Goal: Task Accomplishment & Management: Use online tool/utility

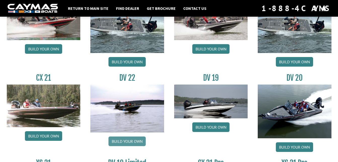
scroll to position [554, 0]
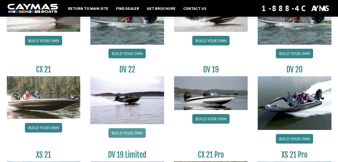
click at [127, 132] on link "Build your own" at bounding box center [127, 133] width 37 height 10
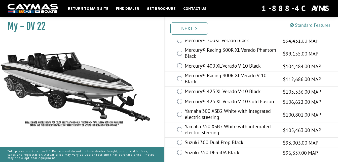
scroll to position [35, 0]
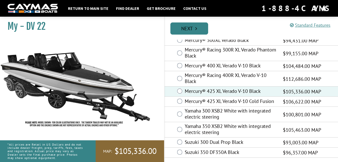
click at [182, 31] on link "Next" at bounding box center [190, 28] width 38 height 12
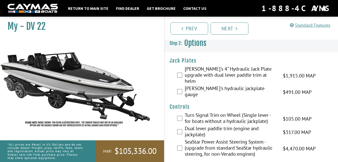
scroll to position [0, 0]
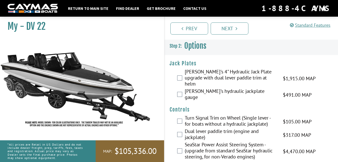
click at [183, 75] on div "[PERSON_NAME]'s 4" Hydraulic Jack Plate upgrade with dual lever paddle trim at …" at bounding box center [252, 78] width 174 height 19
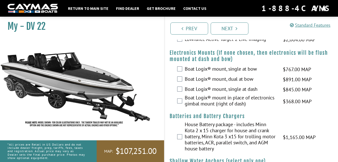
scroll to position [403, 0]
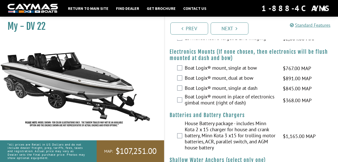
click at [177, 124] on div "House Battery package - includes Minn Kota 2 x 15 charger for house and crank b…" at bounding box center [252, 135] width 174 height 31
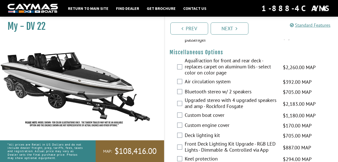
scroll to position [630, 0]
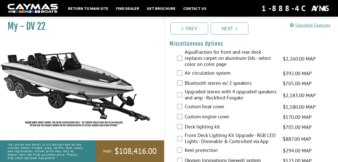
click at [198, 103] on label "Custom boat cover" at bounding box center [231, 106] width 92 height 7
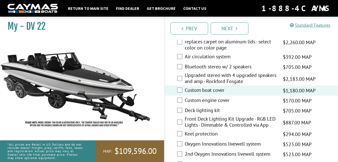
scroll to position [655, 0]
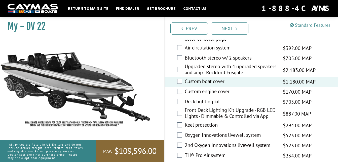
click at [183, 120] on div "Keel protection $294.00 MAP $347.00 MSRP" at bounding box center [252, 125] width 174 height 10
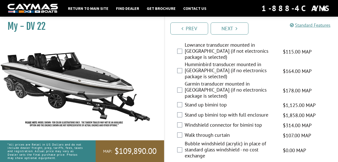
scroll to position [806, 0]
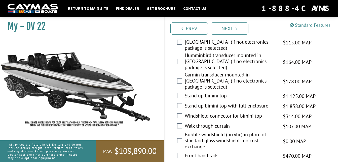
click at [176, 131] on div "Bubble windshield (acrylic) in place of standard glass windshield - no cost exc…" at bounding box center [252, 140] width 174 height 19
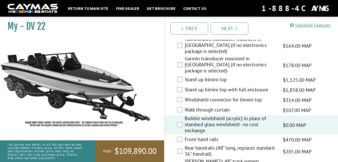
scroll to position [831, 0]
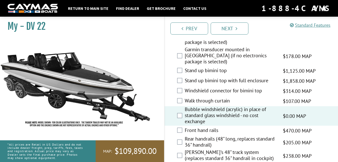
click at [193, 149] on label "Bert's 48" track system (replaces standard 36" handrail in cockpit)" at bounding box center [231, 155] width 92 height 13
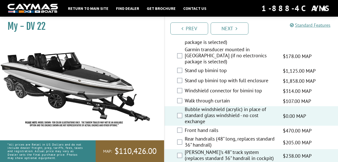
click at [198, 149] on label "Bert's 48" track system (replaces standard 36" handrail in cockpit)" at bounding box center [231, 155] width 92 height 13
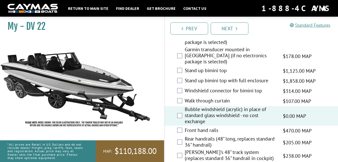
scroll to position [857, 0]
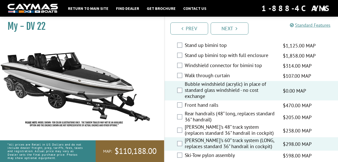
click at [204, 137] on label "Bert's 60" track system (LONG, replaces standard 36" handrail in cockpit)" at bounding box center [231, 143] width 92 height 13
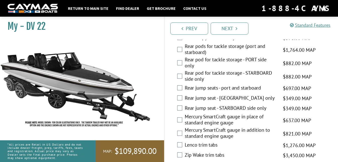
scroll to position [982, 0]
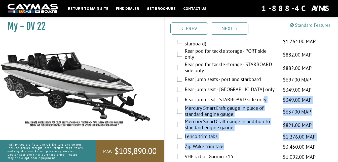
click at [266, 72] on fieldset "Please select option. AquaTraction for front and rear deck - replaces carpet on…" at bounding box center [252, 5] width 164 height 619
click at [143, 70] on img at bounding box center [75, 84] width 151 height 92
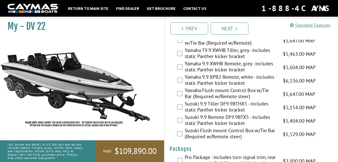
scroll to position [1440, 0]
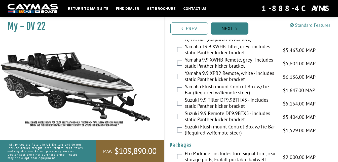
click at [228, 25] on link "Next" at bounding box center [230, 28] width 38 height 12
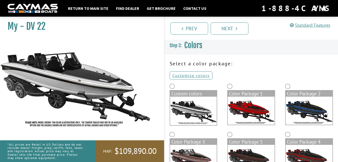
scroll to position [0, 0]
click at [246, 103] on img at bounding box center [251, 111] width 47 height 28
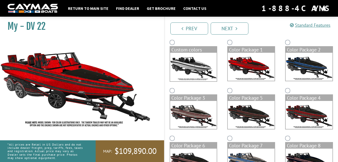
scroll to position [50, 0]
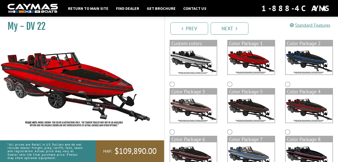
click at [270, 152] on img at bounding box center [251, 156] width 47 height 28
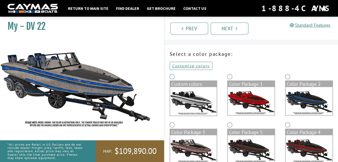
scroll to position [0, 0]
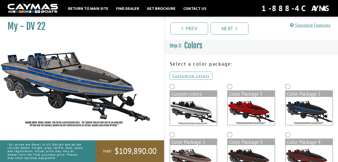
click at [309, 116] on img at bounding box center [309, 111] width 47 height 28
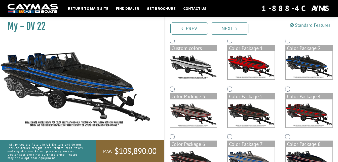
scroll to position [117, 0]
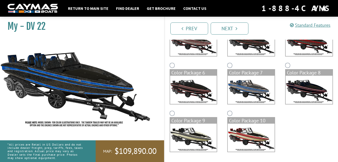
click at [242, 130] on img at bounding box center [251, 137] width 47 height 28
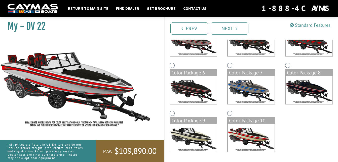
click at [181, 141] on img at bounding box center [193, 137] width 47 height 28
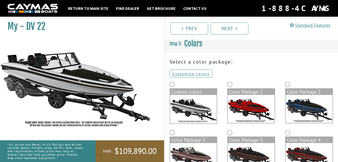
scroll to position [0, 0]
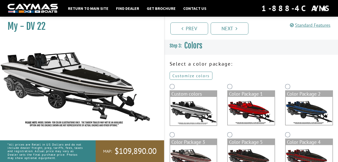
click at [197, 76] on link "Customize colors" at bounding box center [191, 76] width 43 height 8
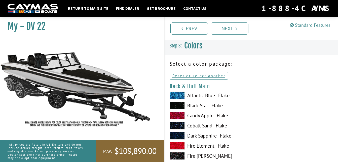
click at [222, 96] on label "Atlantic Blue - Flake" at bounding box center [208, 95] width 77 height 8
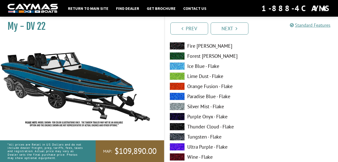
scroll to position [176, 0]
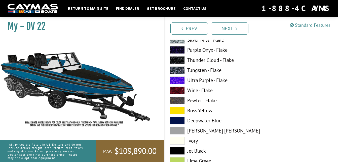
click at [204, 130] on label "Dove Gray" at bounding box center [208, 131] width 77 height 8
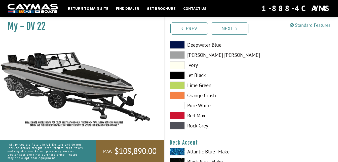
scroll to position [227, 0]
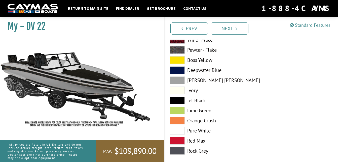
click at [202, 112] on label "Lime Green" at bounding box center [208, 111] width 77 height 8
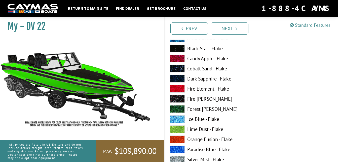
scroll to position [50, 0]
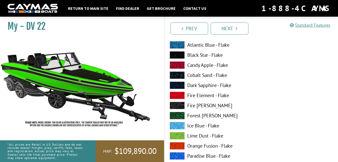
click at [209, 134] on label "Lime Dust - Flake" at bounding box center [208, 136] width 77 height 8
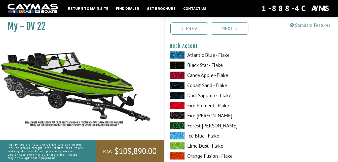
scroll to position [353, 0]
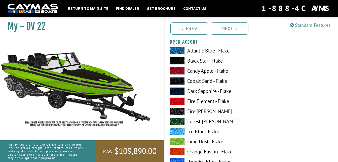
click at [202, 141] on label "Lime Dust - Flake" at bounding box center [208, 142] width 77 height 8
click at [203, 127] on label "Ice Blue - Flake" at bounding box center [208, 131] width 77 height 8
click at [202, 121] on label "Forest Green - Flake" at bounding box center [208, 121] width 77 height 8
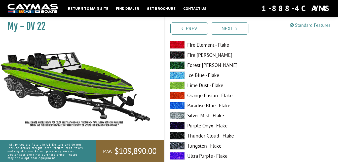
scroll to position [76, 0]
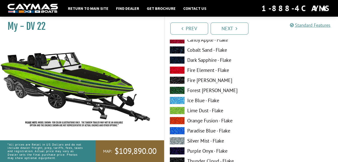
click at [202, 92] on label "Forest Green - Flake" at bounding box center [208, 90] width 77 height 8
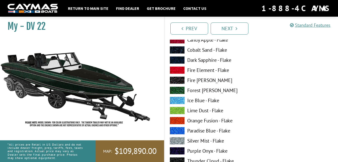
click at [200, 80] on label "Fire Fox - Flake" at bounding box center [208, 80] width 77 height 8
drag, startPoint x: 200, startPoint y: 80, endPoint x: 192, endPoint y: 79, distance: 7.1
click at [192, 79] on label "Fire Fox - Flake" at bounding box center [208, 80] width 77 height 8
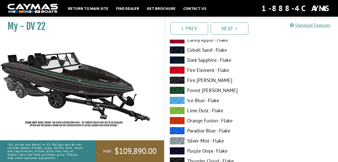
click at [196, 90] on label "Forest Green - Flake" at bounding box center [208, 90] width 77 height 8
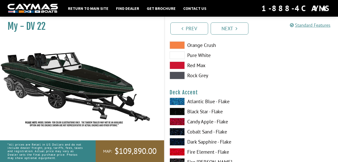
scroll to position [302, 0]
click at [198, 111] on label "Black Star - Flake" at bounding box center [208, 111] width 77 height 8
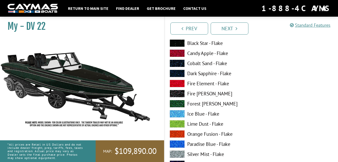
scroll to position [680, 0]
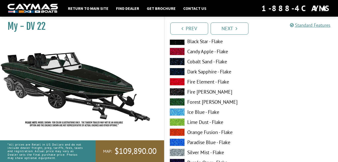
click at [211, 40] on label "Black Star - Flake" at bounding box center [208, 42] width 77 height 8
click at [202, 104] on label "Forest Green - Flake" at bounding box center [208, 102] width 77 height 8
click at [192, 121] on label "Lime Dust - Flake" at bounding box center [208, 122] width 77 height 8
click at [199, 99] on label "Forest Green - Flake" at bounding box center [208, 102] width 77 height 8
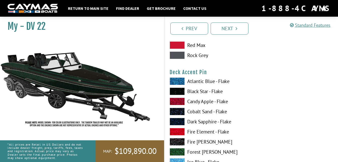
scroll to position [630, 0]
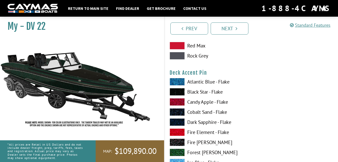
click at [200, 101] on label "Candy Apple - Flake" at bounding box center [208, 102] width 77 height 8
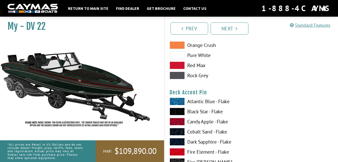
scroll to position [605, 0]
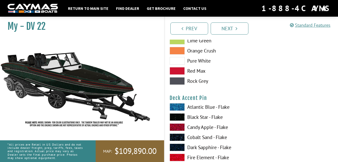
click at [195, 116] on label "Black Star - Flake" at bounding box center [208, 117] width 77 height 8
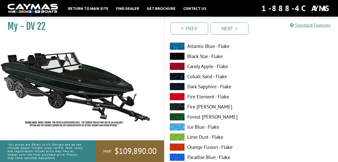
scroll to position [882, 0]
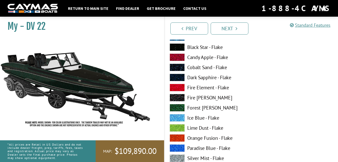
click at [202, 109] on label "Forest Green - Flake" at bounding box center [208, 108] width 77 height 8
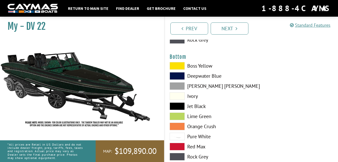
scroll to position [1159, 0]
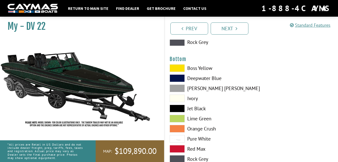
click at [193, 106] on label "Jet Black" at bounding box center [208, 109] width 77 height 8
click at [192, 118] on label "Lime Green" at bounding box center [208, 119] width 77 height 8
click at [194, 76] on label "Deepwater Blue" at bounding box center [208, 78] width 77 height 8
click at [195, 70] on label "Boss Yellow" at bounding box center [208, 68] width 77 height 8
click at [196, 109] on label "Jet Black" at bounding box center [208, 109] width 77 height 8
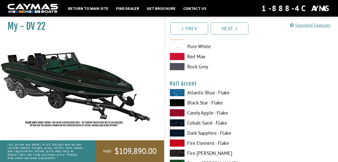
scroll to position [1260, 0]
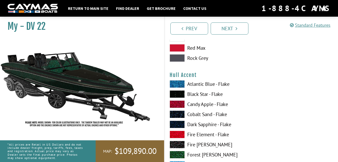
click at [198, 84] on label "Atlantic Blue - Flake" at bounding box center [208, 84] width 77 height 8
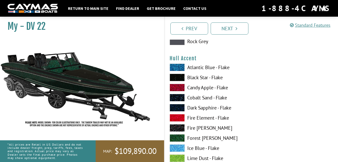
scroll to position [1285, 0]
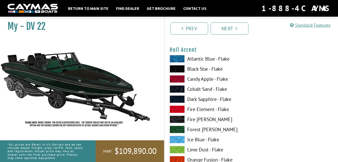
click at [199, 128] on label "Forest Green - Flake" at bounding box center [208, 129] width 77 height 8
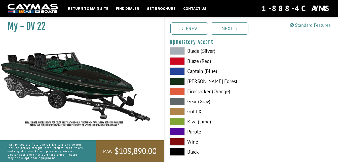
scroll to position [2343, 0]
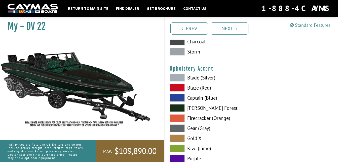
click at [185, 139] on span at bounding box center [177, 138] width 15 height 8
click at [192, 116] on label "Firecracker (Orange)" at bounding box center [208, 118] width 77 height 8
click at [192, 111] on label "Zander Forest" at bounding box center [208, 108] width 77 height 8
click at [189, 97] on label "Captain (Blue)" at bounding box center [208, 98] width 77 height 8
click at [191, 87] on label "Blaze (Red)" at bounding box center [208, 88] width 77 height 8
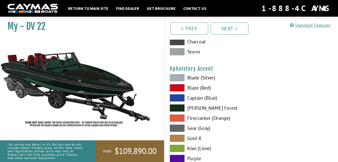
click at [192, 80] on label "Blade (Silver)" at bounding box center [208, 78] width 77 height 8
click at [194, 101] on label "Captain (Blue)" at bounding box center [208, 98] width 77 height 8
click at [194, 108] on label "Zander Forest" at bounding box center [208, 108] width 77 height 8
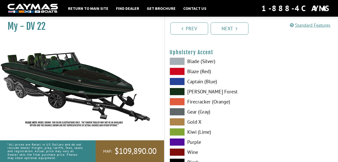
scroll to position [2368, 0]
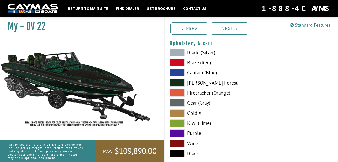
click at [195, 119] on label "Kiwi (Lime)" at bounding box center [208, 123] width 77 height 8
click at [195, 130] on label "Purple" at bounding box center [208, 133] width 77 height 8
click at [193, 151] on label "Black" at bounding box center [208, 153] width 77 height 8
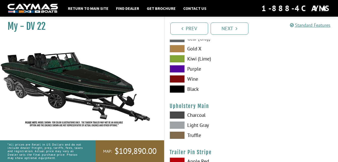
scroll to position [2444, 0]
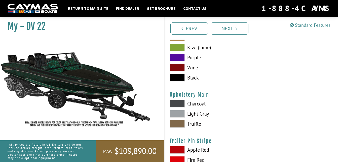
click at [193, 118] on div "Charcoal Light Gray Truffle" at bounding box center [208, 115] width 87 height 30
click at [193, 115] on label "Light Gray" at bounding box center [208, 114] width 77 height 8
click at [194, 125] on label "Truffle" at bounding box center [208, 124] width 77 height 8
click at [194, 104] on label "Charcoal" at bounding box center [208, 104] width 77 height 8
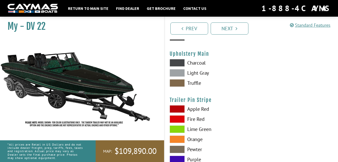
scroll to position [2494, 0]
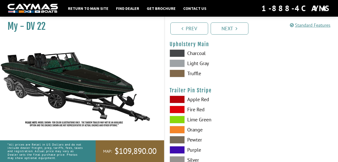
click at [205, 120] on label "Lime Green" at bounding box center [208, 120] width 77 height 8
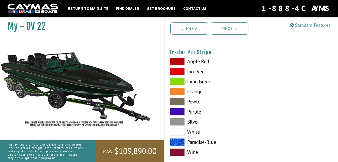
scroll to position [2541, 0]
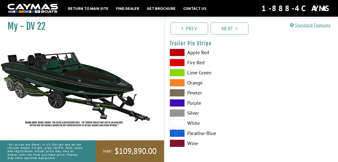
click at [193, 124] on label "White" at bounding box center [208, 123] width 77 height 8
click at [195, 134] on label "Paradise-Blue" at bounding box center [208, 133] width 77 height 8
click at [201, 54] on label "Apple Red" at bounding box center [208, 53] width 77 height 8
click at [191, 146] on label "Wine" at bounding box center [208, 143] width 77 height 8
click at [224, 22] on div "Prev Next" at bounding box center [251, 28] width 174 height 23
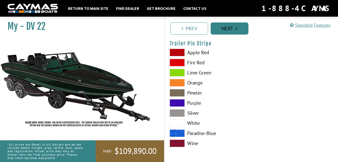
click at [223, 33] on link "Next" at bounding box center [230, 28] width 38 height 12
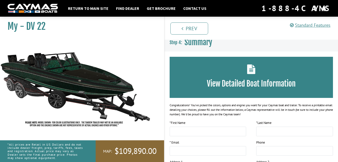
scroll to position [0, 0]
